Goal: Task Accomplishment & Management: Complete application form

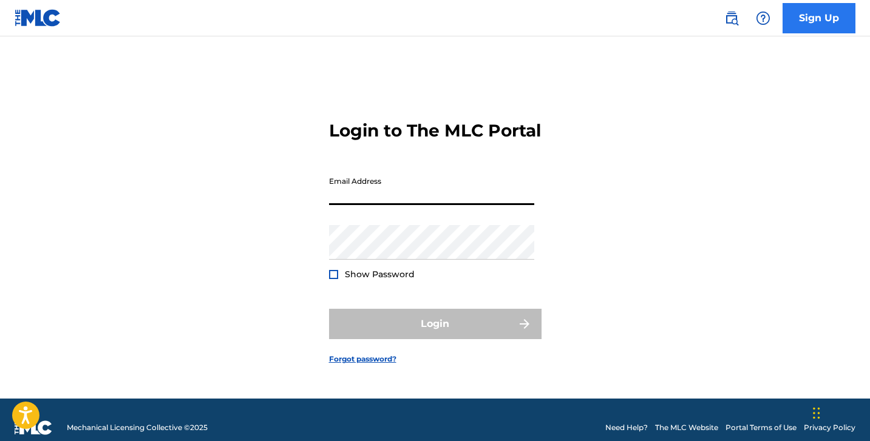
click at [804, 27] on link "Sign Up" at bounding box center [819, 18] width 73 height 30
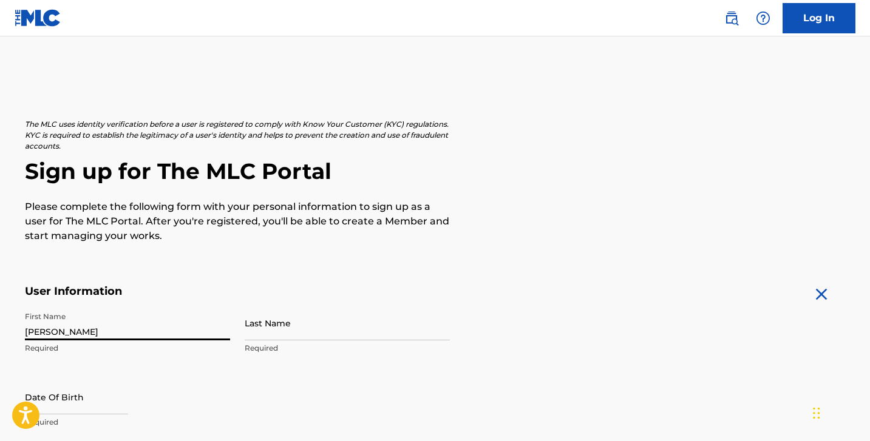
type input "[PERSON_NAME]"
select select "8"
select select "2025"
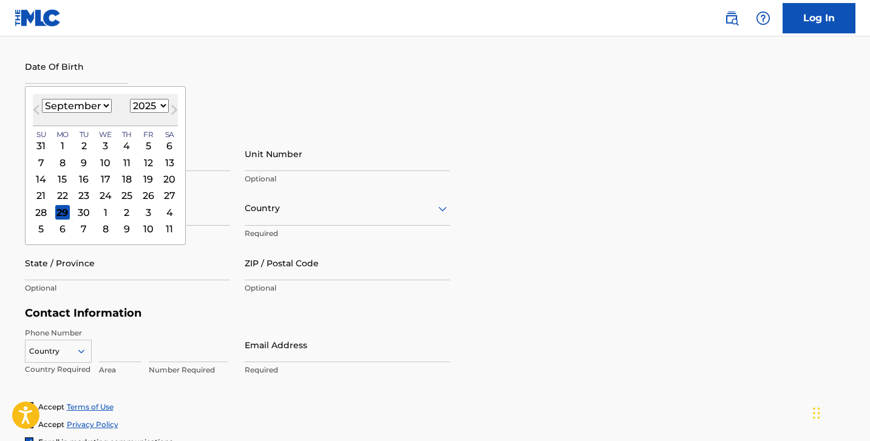
scroll to position [333, 0]
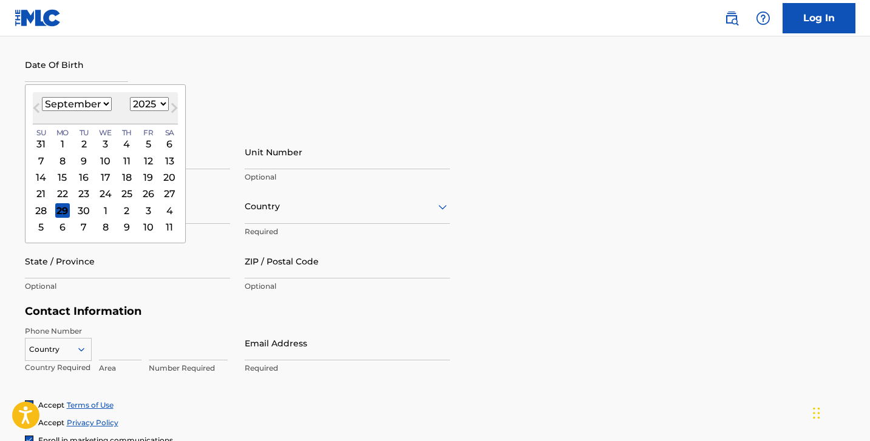
select select "7"
click at [98, 174] on div "13" at bounding box center [105, 177] width 15 height 15
type input "[DATE]"
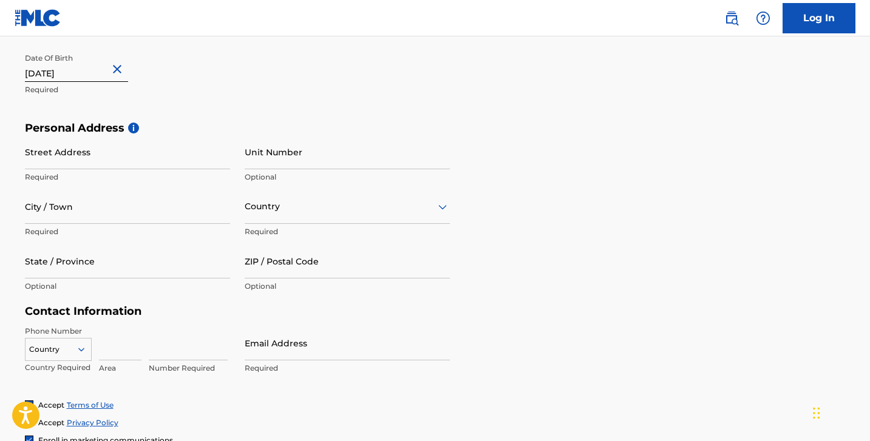
click at [82, 78] on input "[DATE]" at bounding box center [76, 64] width 103 height 35
select select "7"
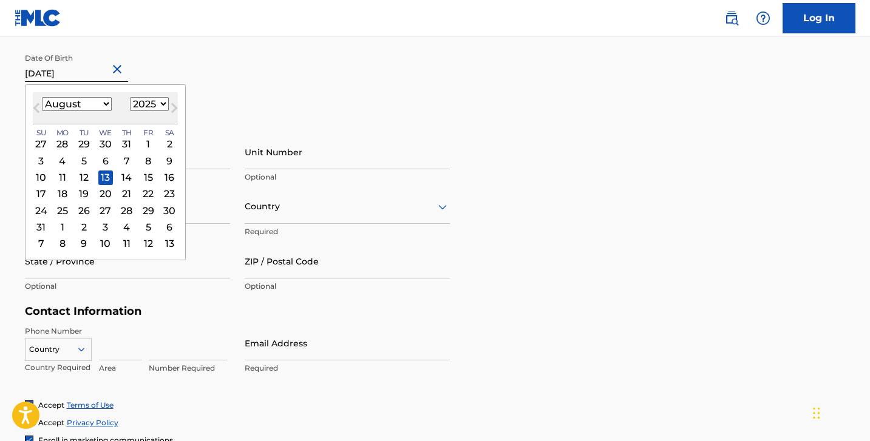
select select "2003"
click at [235, 99] on div "First Name [PERSON_NAME] Required Last Name [PERSON_NAME] Required Date Of Birt…" at bounding box center [237, 47] width 425 height 148
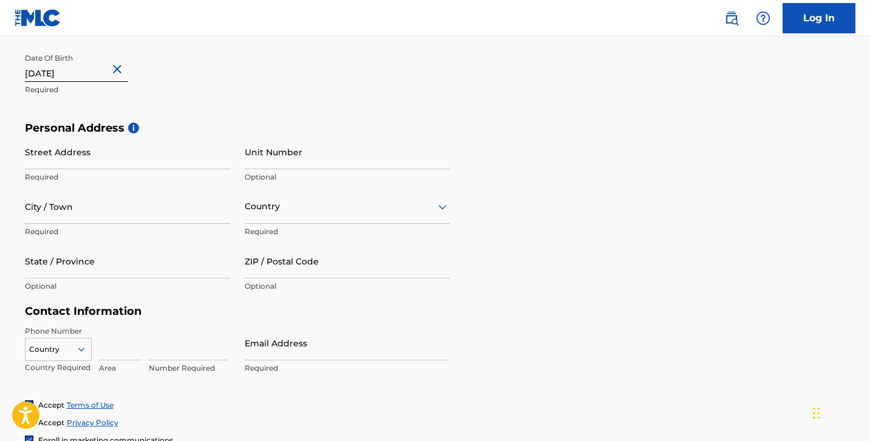
click at [78, 72] on input "[DATE]" at bounding box center [76, 64] width 103 height 35
select select "7"
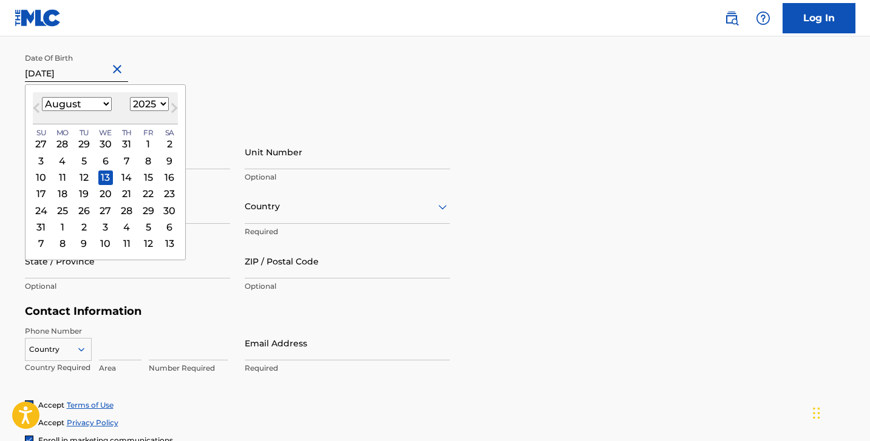
select select "2003"
click at [103, 175] on div "13" at bounding box center [105, 177] width 15 height 15
type input "[DATE]"
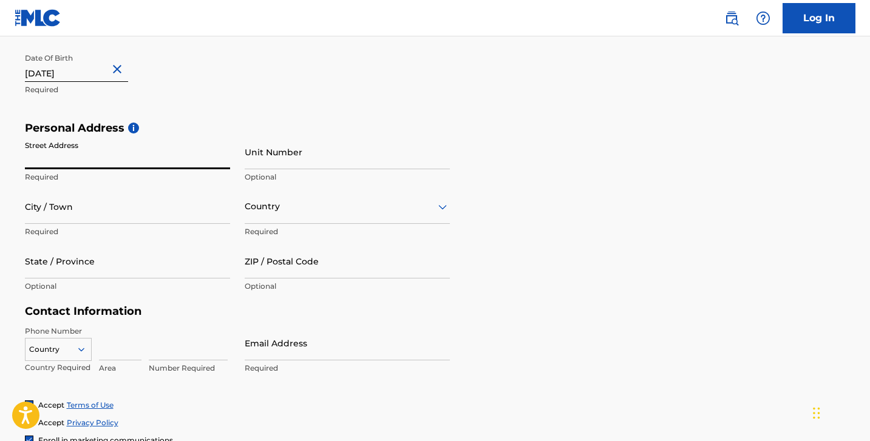
paste input "[STREET_ADDRESS]"
drag, startPoint x: 115, startPoint y: 160, endPoint x: 293, endPoint y: 171, distance: 178.2
click at [293, 171] on div "Street Address [STREET_ADDRESS] Required Unit Number Optional City / Town Requi…" at bounding box center [237, 217] width 425 height 164
type input "[STREET_ADDRESS]"
paste input "Suite 417, PMB 1077"
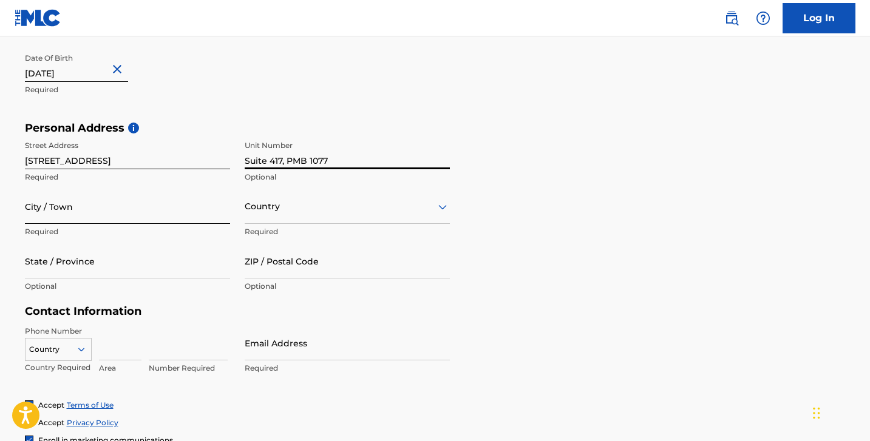
type input "Suite 417, PMB 1077"
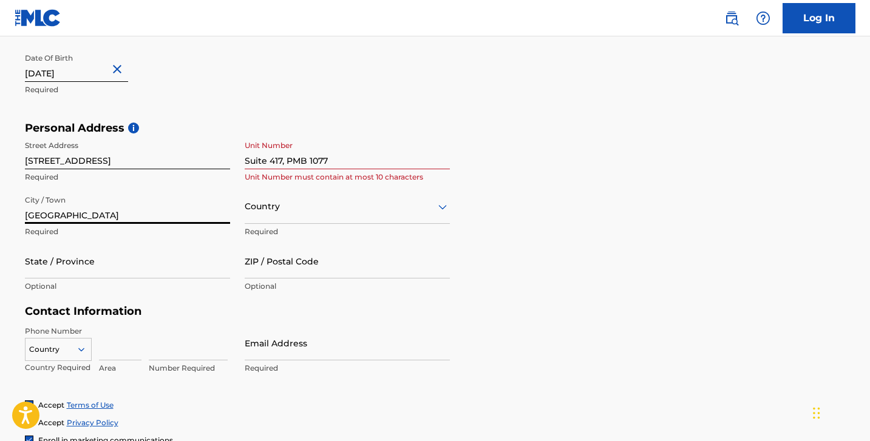
type input "[GEOGRAPHIC_DATA]"
click at [288, 157] on input "Suite 417, PMB 1077" at bounding box center [347, 152] width 205 height 35
type input "Suite 417 PMB 1077"
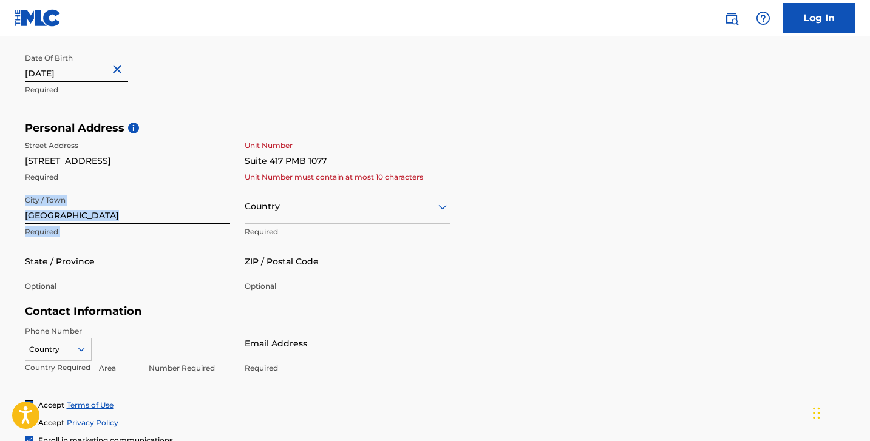
click at [350, 189] on div "Street Address [STREET_ADDRESS] PMB 1077 Unit Number must contain at most 10 ch…" at bounding box center [237, 217] width 425 height 164
click at [333, 158] on input "Suite 417 PMB 1077" at bounding box center [347, 152] width 205 height 35
drag, startPoint x: 339, startPoint y: 158, endPoint x: 233, endPoint y: 157, distance: 106.3
click at [234, 157] on div "Street Address [STREET_ADDRESS] PMB 1077 Unit Number must contain at most 10 ch…" at bounding box center [237, 217] width 425 height 164
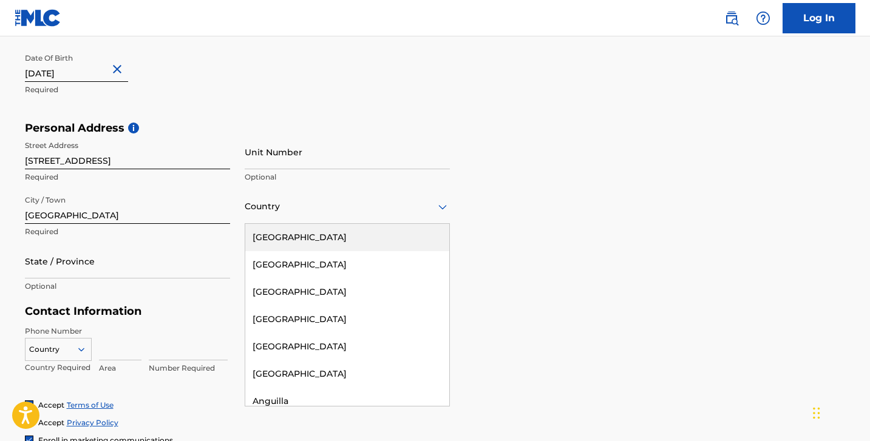
click at [291, 205] on div at bounding box center [347, 206] width 205 height 15
click at [288, 236] on div "[GEOGRAPHIC_DATA]" at bounding box center [347, 237] width 204 height 27
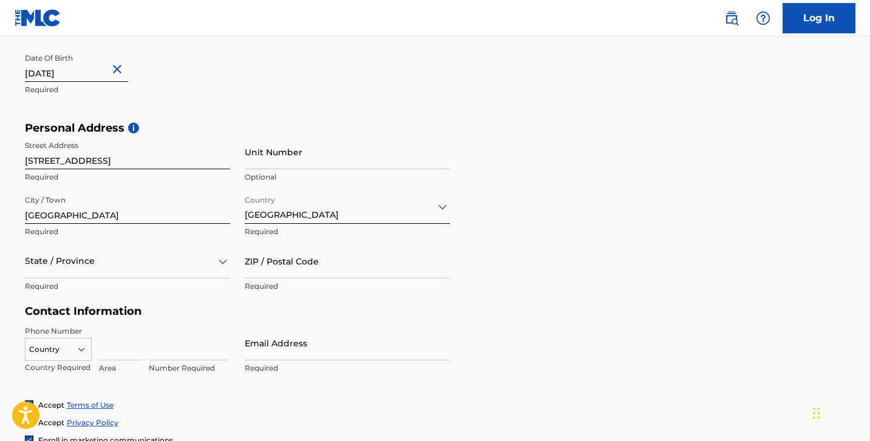
scroll to position [352, 0]
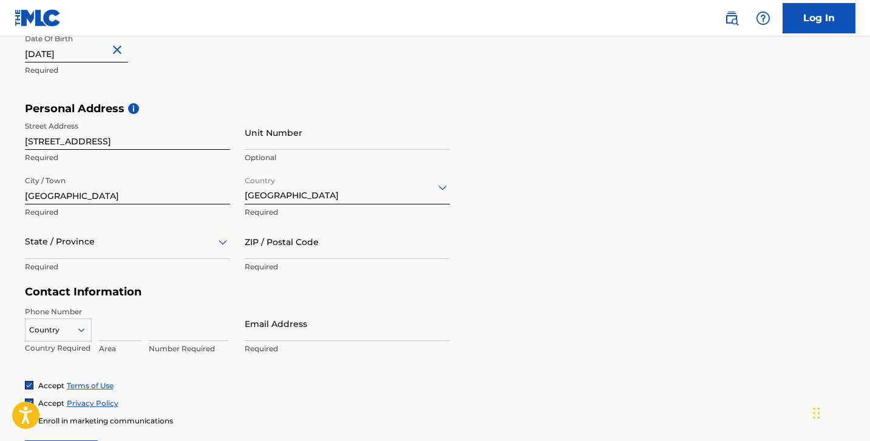
click at [168, 257] on div "State / Province" at bounding box center [127, 242] width 205 height 35
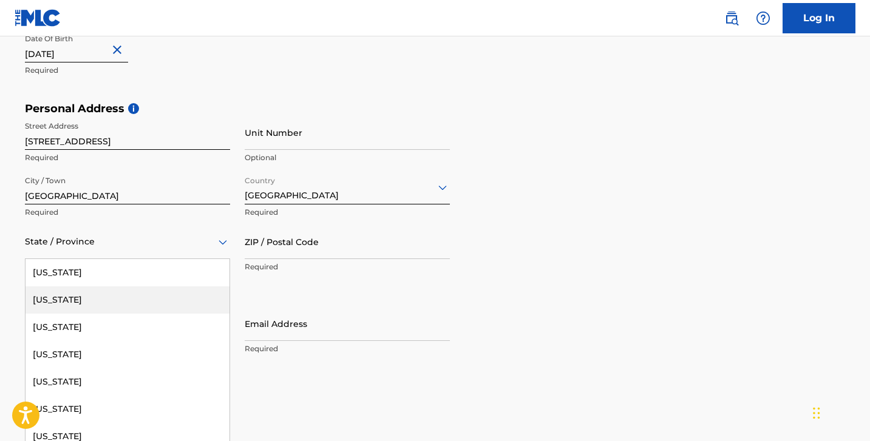
type input "f"
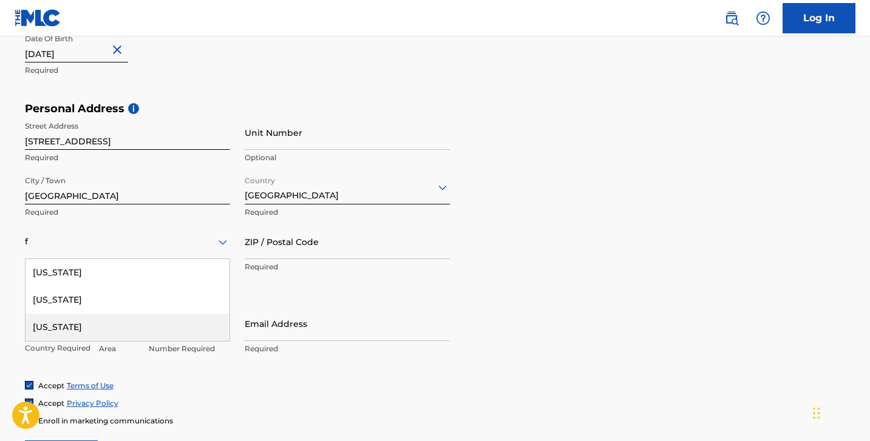
click at [121, 327] on div "[US_STATE]" at bounding box center [127, 327] width 204 height 27
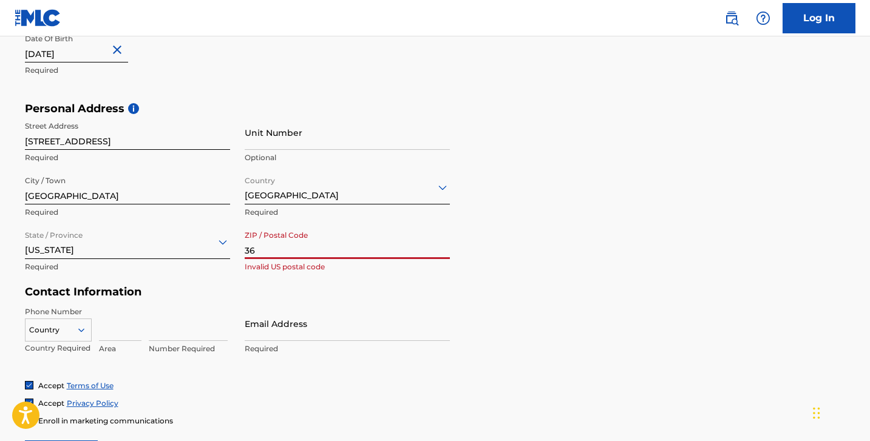
type input "3"
type input "33619"
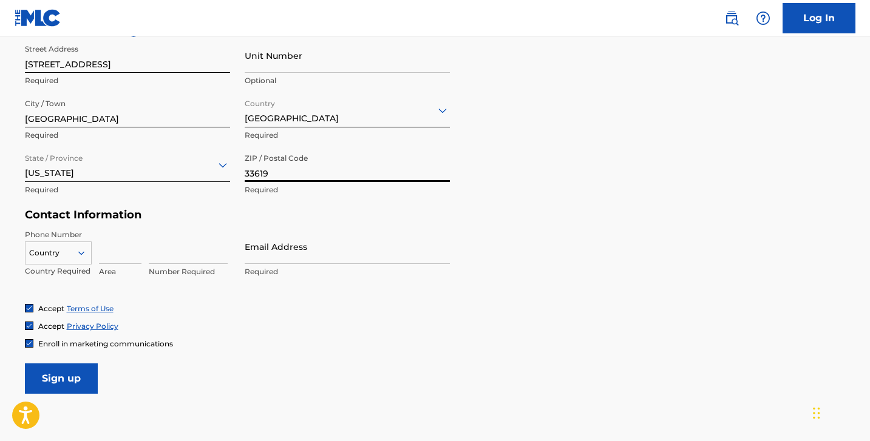
click at [66, 260] on div "Country" at bounding box center [58, 251] width 67 height 18
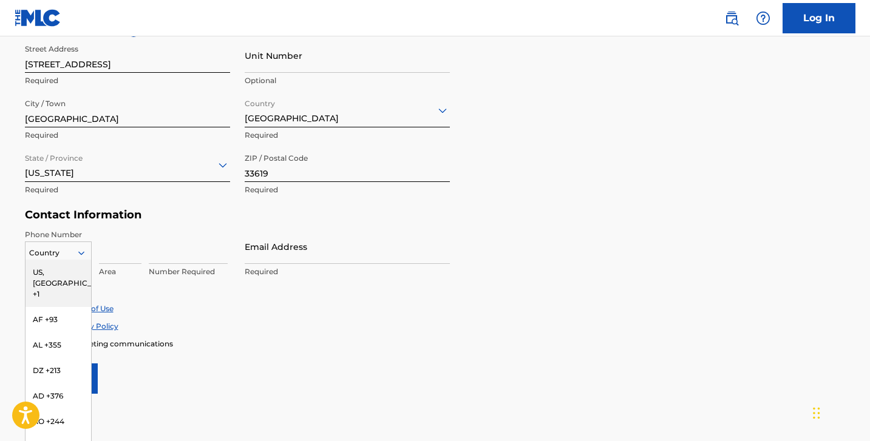
click at [67, 274] on div "US, [GEOGRAPHIC_DATA] +1" at bounding box center [58, 283] width 66 height 47
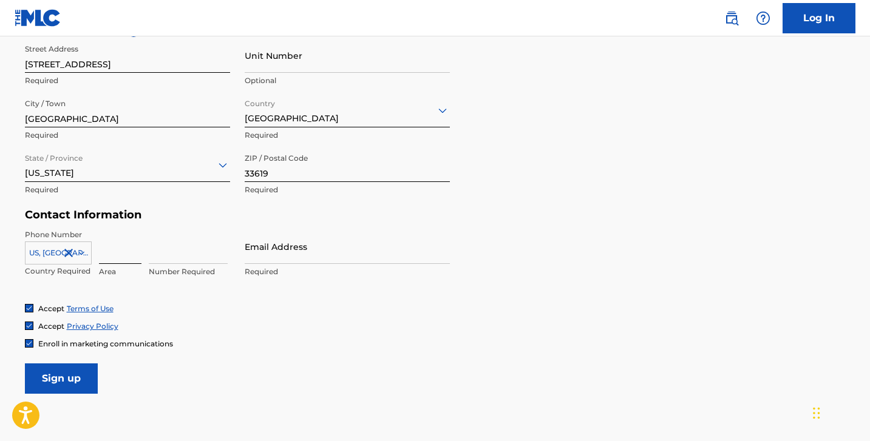
click at [119, 251] on input at bounding box center [120, 246] width 42 height 35
type input "813"
type input "4611955"
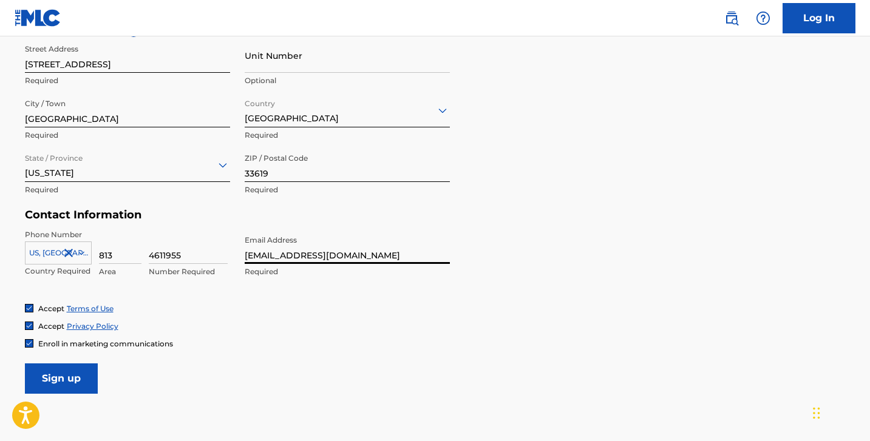
type input "[EMAIL_ADDRESS][DOMAIN_NAME]"
click at [29, 342] on img at bounding box center [28, 343] width 7 height 7
click at [32, 343] on div at bounding box center [29, 343] width 8 height 8
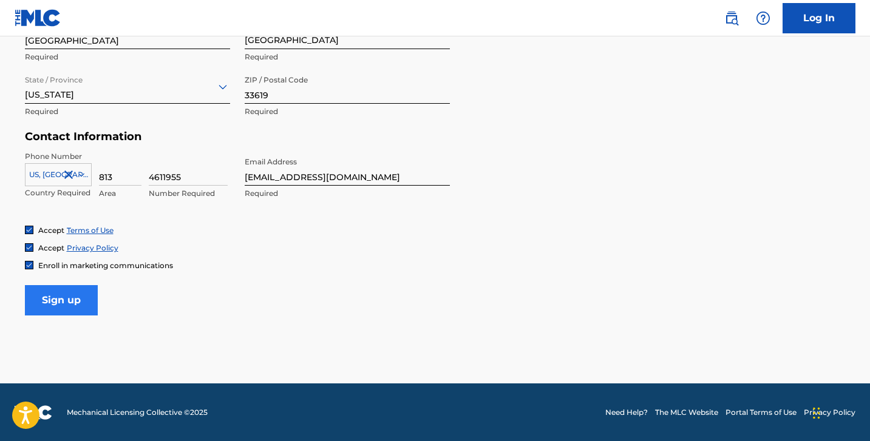
scroll to position [507, 0]
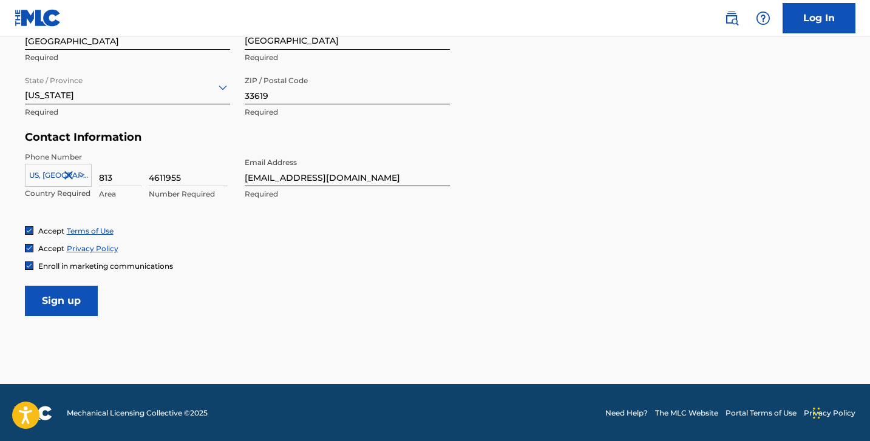
click at [30, 268] on img at bounding box center [28, 265] width 7 height 7
click at [58, 297] on input "Sign up" at bounding box center [61, 301] width 73 height 30
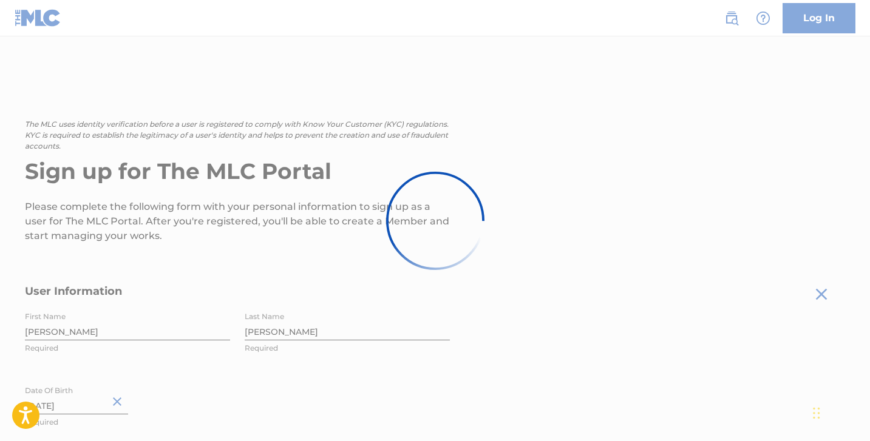
scroll to position [-4, 0]
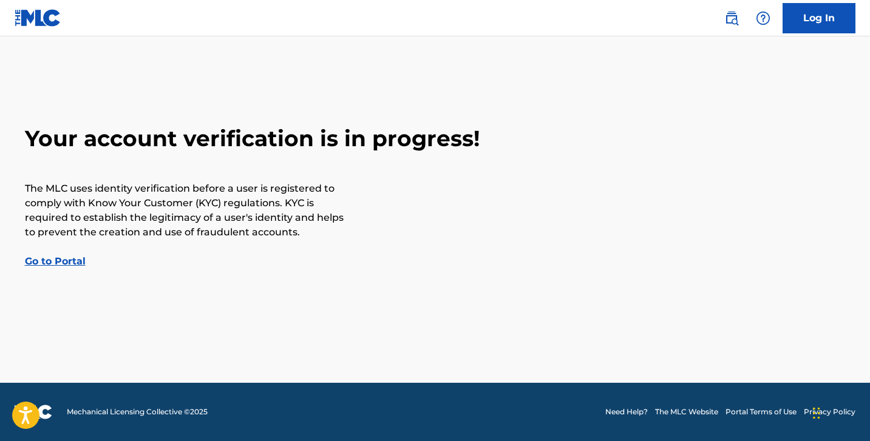
click at [58, 262] on link "Go to Portal" at bounding box center [55, 262] width 61 height 12
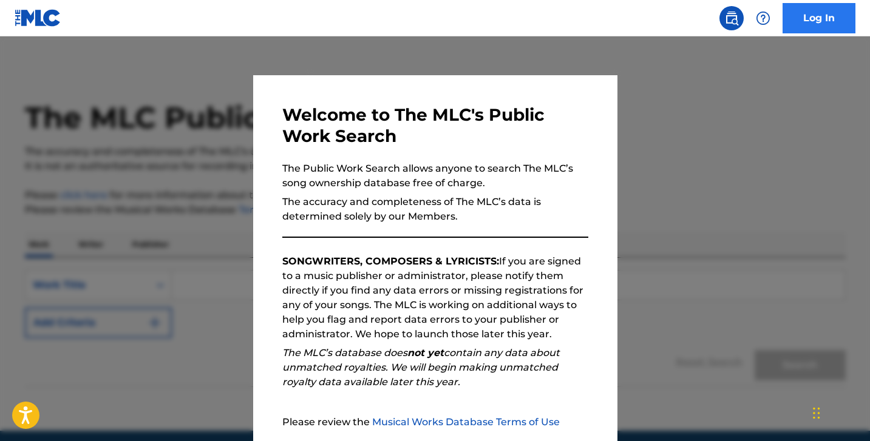
click at [806, 20] on link "Log In" at bounding box center [819, 18] width 73 height 30
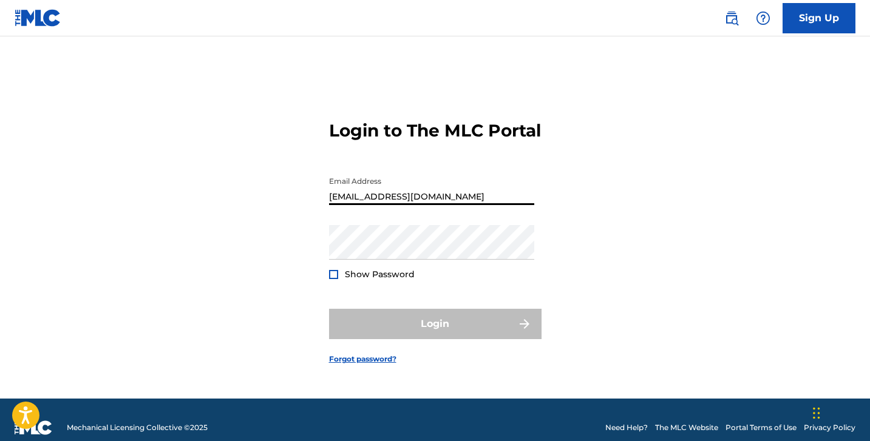
type input "bayflogo@gmail.com"
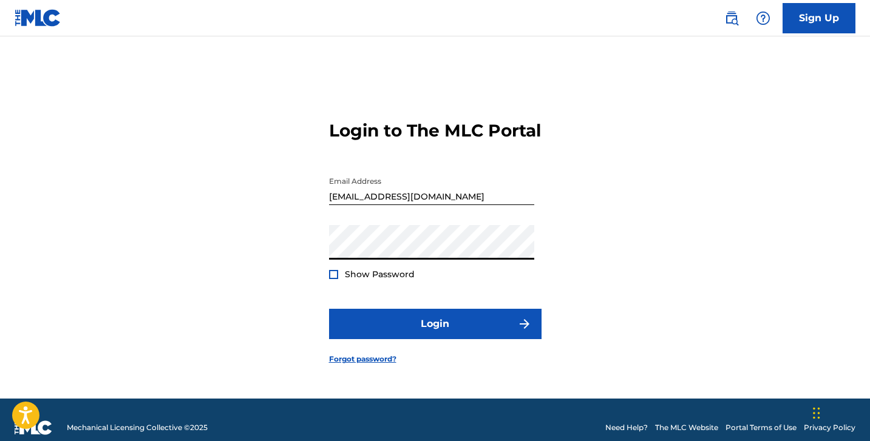
click at [435, 335] on button "Login" at bounding box center [435, 324] width 212 height 30
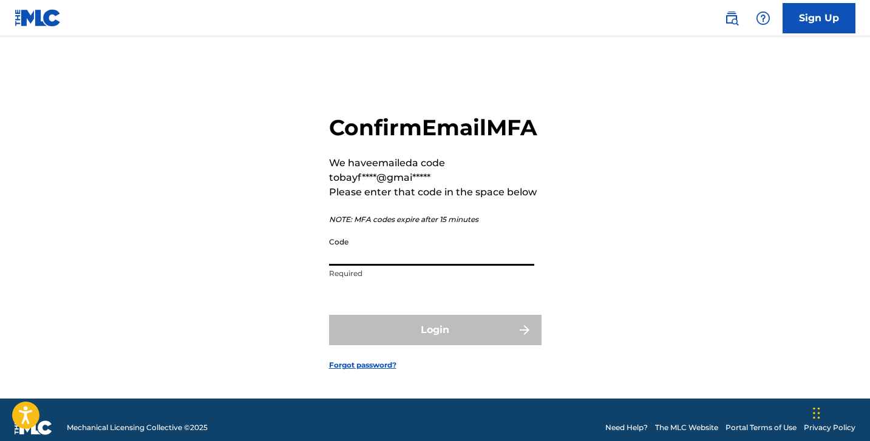
click at [367, 266] on input "Code" at bounding box center [431, 248] width 205 height 35
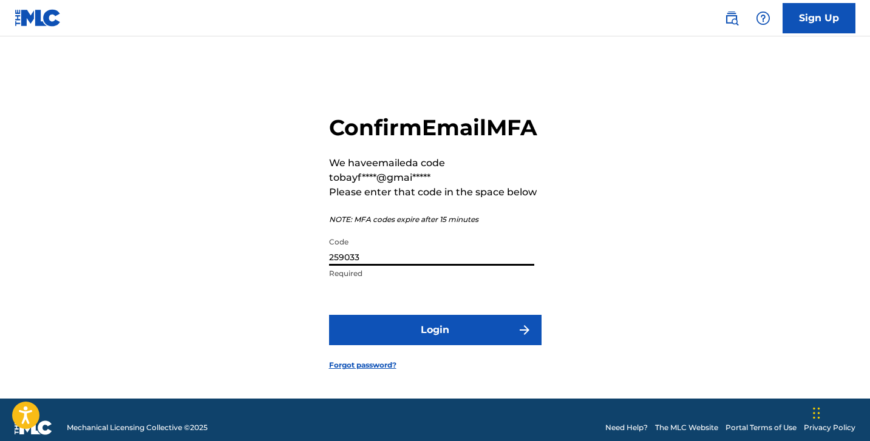
type input "259033"
click at [435, 345] on button "Login" at bounding box center [435, 330] width 212 height 30
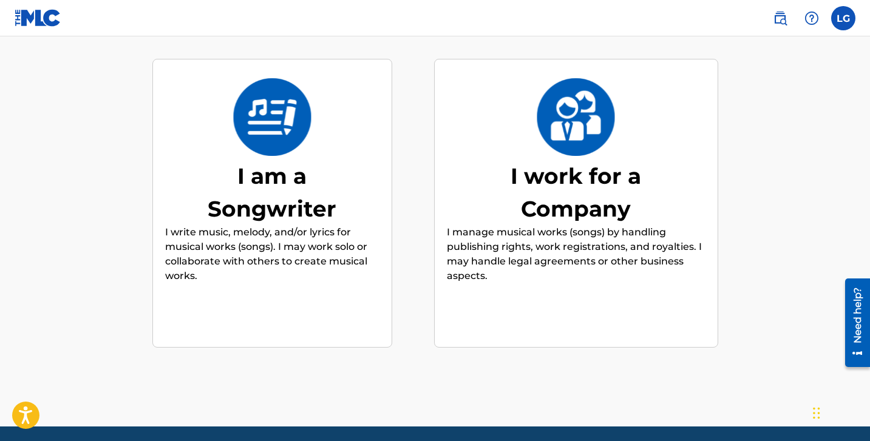
scroll to position [114, 0]
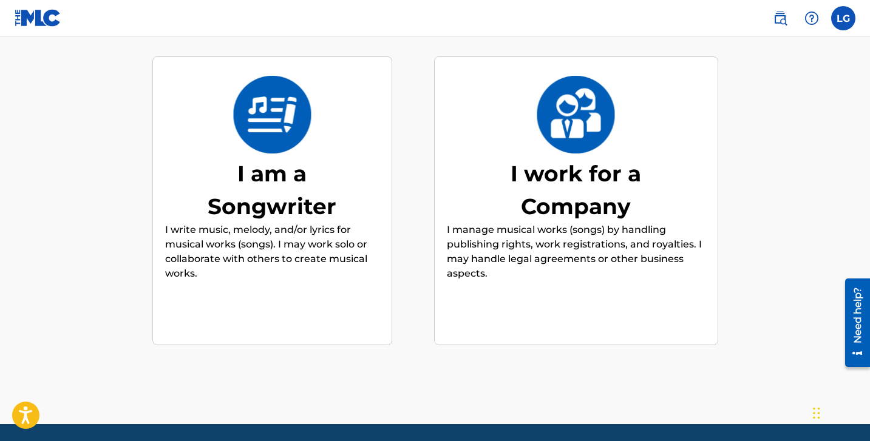
click at [529, 286] on div "I work for a Company I manage musical works (songs) by handling publishing righ…" at bounding box center [576, 201] width 259 height 234
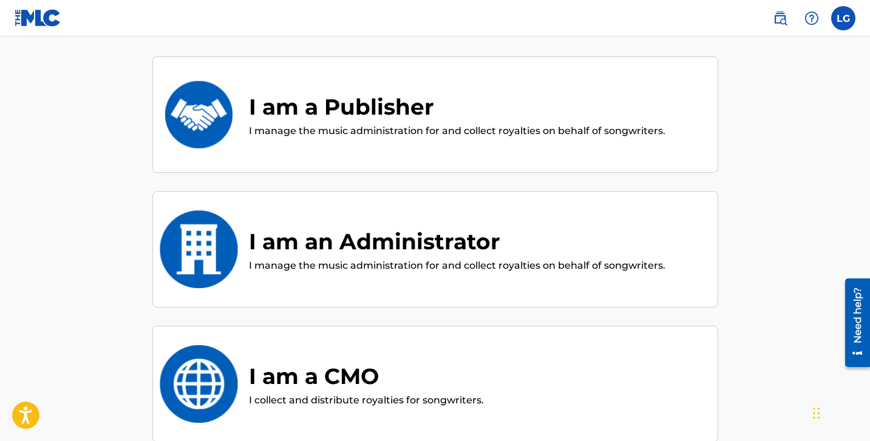
scroll to position [55, 0]
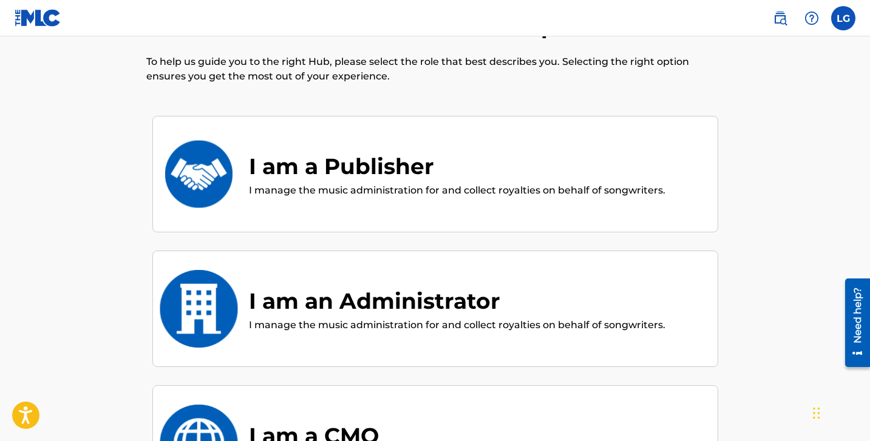
click at [415, 186] on p "I manage the music administration for and collect royalties on behalf of songwr…" at bounding box center [457, 190] width 416 height 15
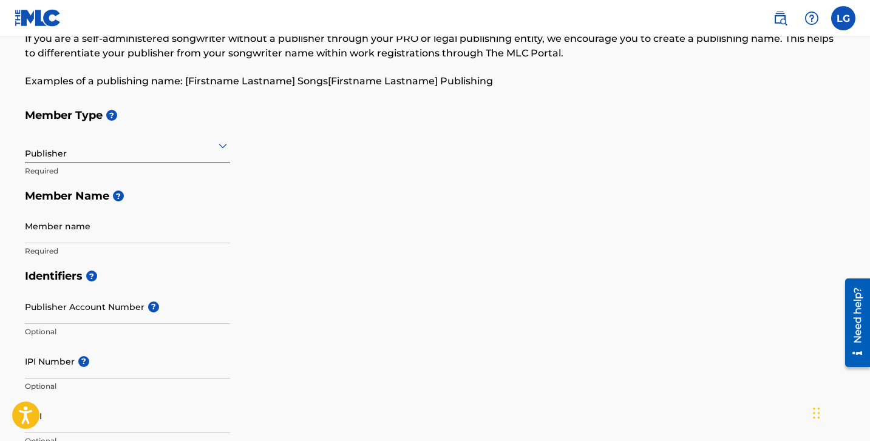
scroll to position [80, 0]
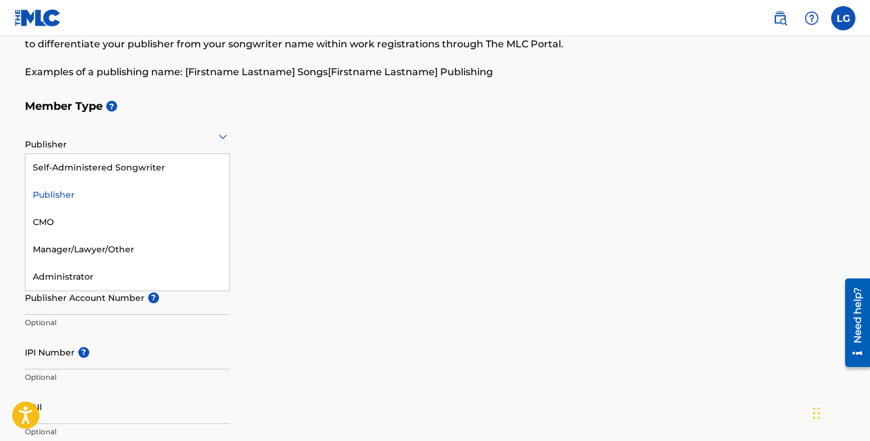
click at [158, 133] on div at bounding box center [127, 136] width 205 height 15
click at [107, 192] on div "Publisher" at bounding box center [127, 195] width 204 height 27
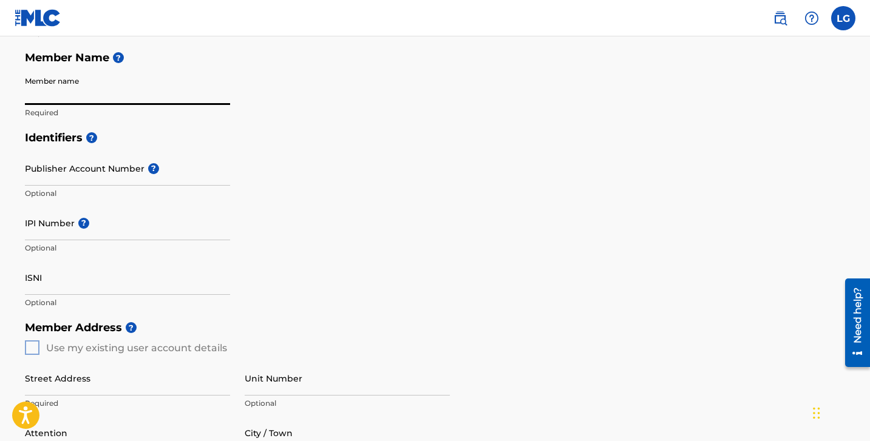
scroll to position [200, 0]
